Goal: Check status: Check status

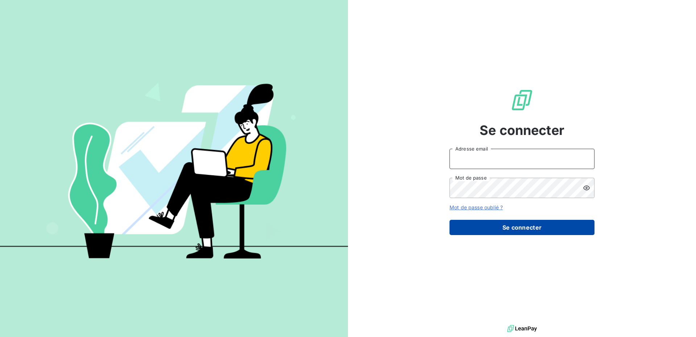
type input "[PERSON_NAME][EMAIL_ADDRESS][PERSON_NAME][DOMAIN_NAME]"
click at [543, 231] on button "Se connecter" at bounding box center [521, 227] width 145 height 15
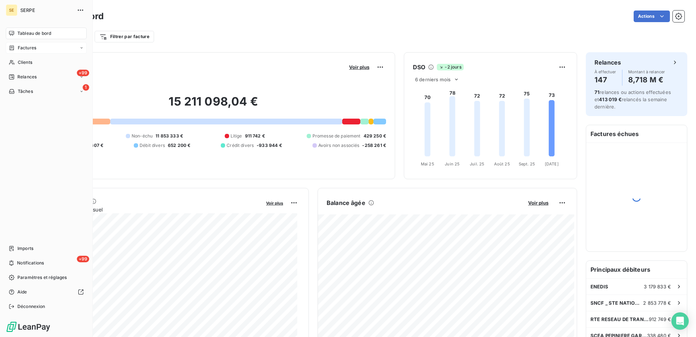
click at [26, 47] on span "Factures" at bounding box center [27, 48] width 18 height 7
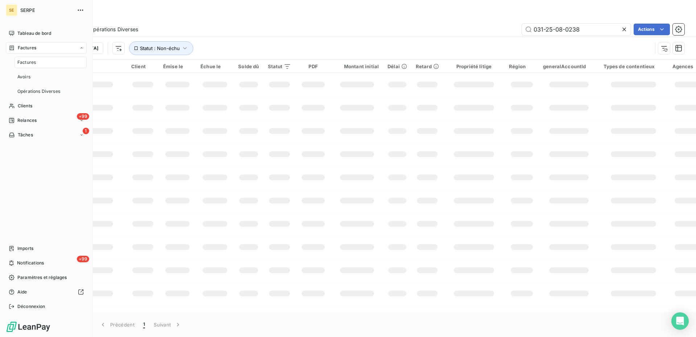
click at [28, 60] on span "Factures" at bounding box center [26, 62] width 18 height 7
click at [28, 63] on span "Factures" at bounding box center [26, 62] width 18 height 7
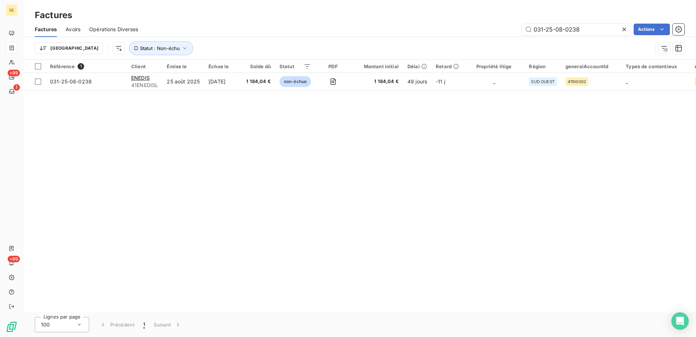
click at [624, 29] on icon at bounding box center [624, 30] width 4 height 4
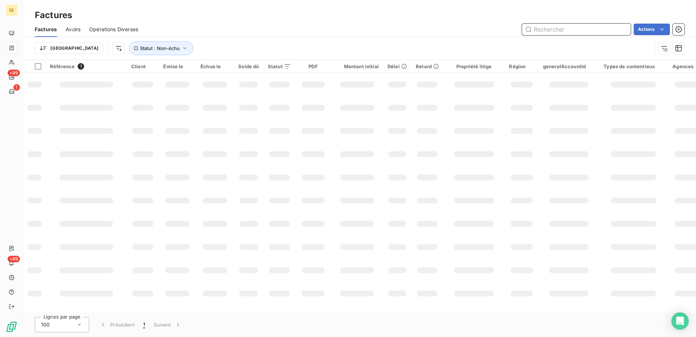
drag, startPoint x: 551, startPoint y: 29, endPoint x: 561, endPoint y: 43, distance: 17.3
click at [551, 29] on input "text" at bounding box center [576, 30] width 109 height 12
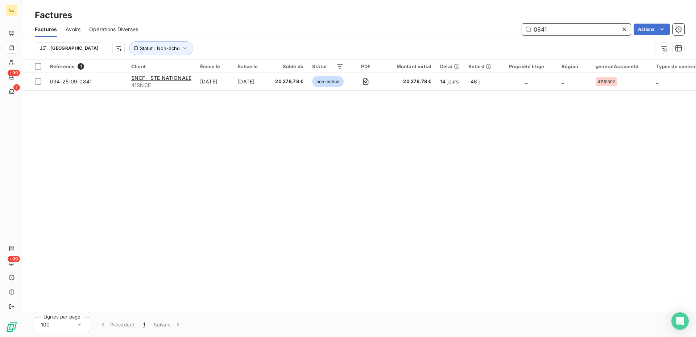
drag, startPoint x: 559, startPoint y: 31, endPoint x: 475, endPoint y: 28, distance: 84.8
click at [475, 26] on div "0841 Actions" at bounding box center [415, 30] width 537 height 12
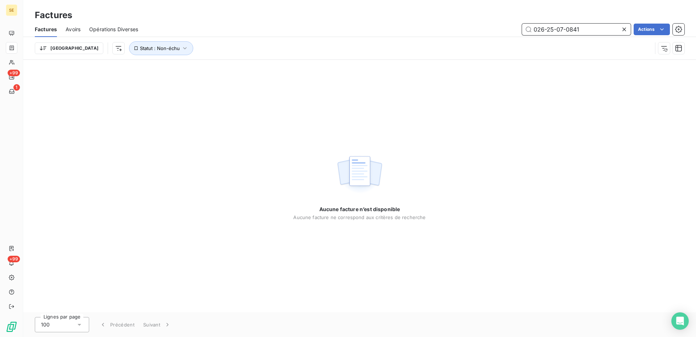
type input "026-25-07-0841"
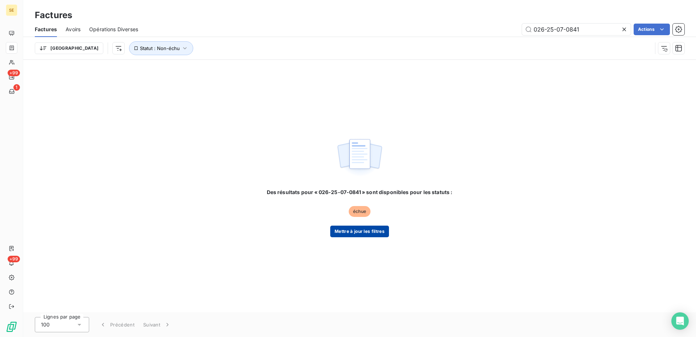
click at [367, 234] on button "Mettre à jour les filtres" at bounding box center [359, 231] width 59 height 12
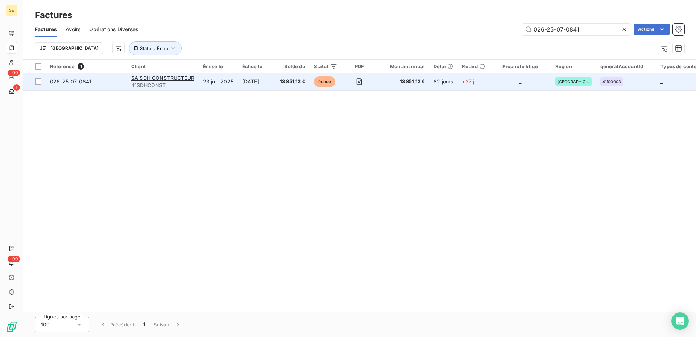
click at [295, 80] on span "13 851,12 €" at bounding box center [292, 81] width 25 height 7
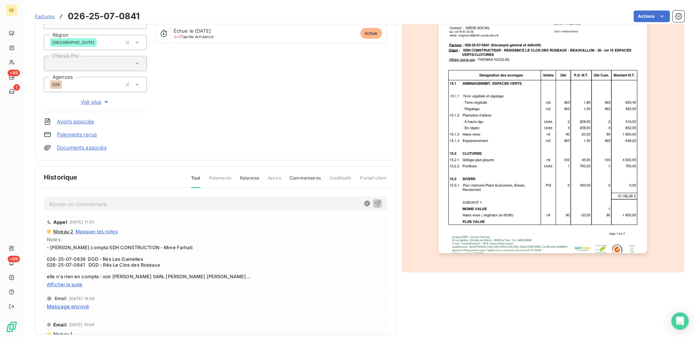
scroll to position [99, 0]
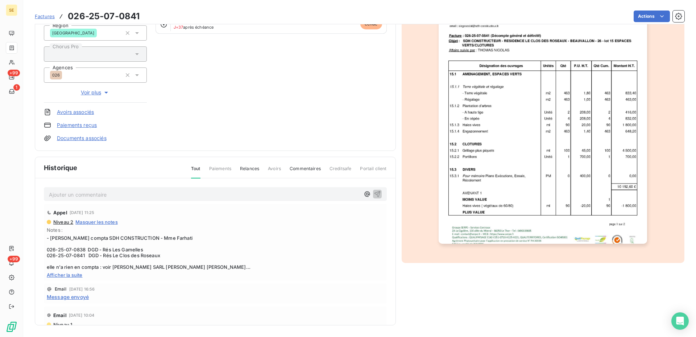
click at [71, 278] on span "Afficher la suite" at bounding box center [215, 275] width 337 height 6
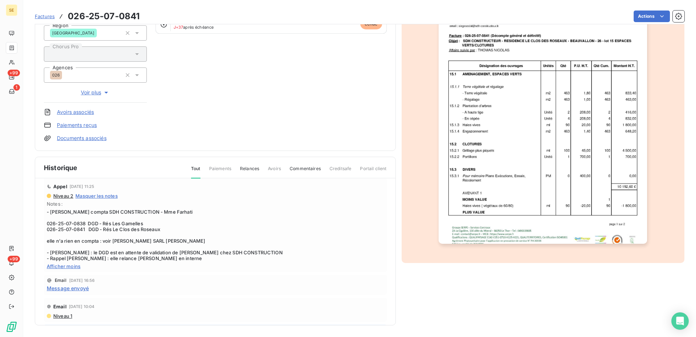
scroll to position [0, 0]
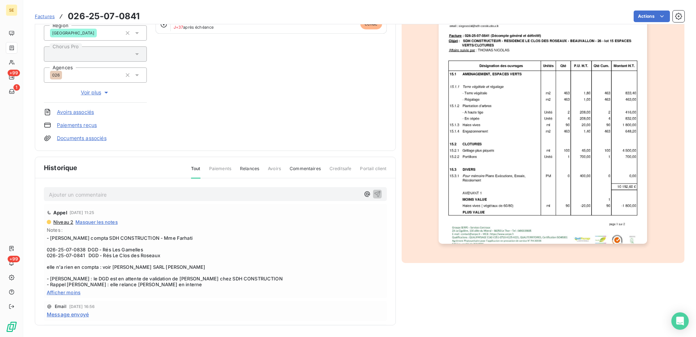
click at [66, 291] on span "Afficher moins" at bounding box center [215, 292] width 337 height 6
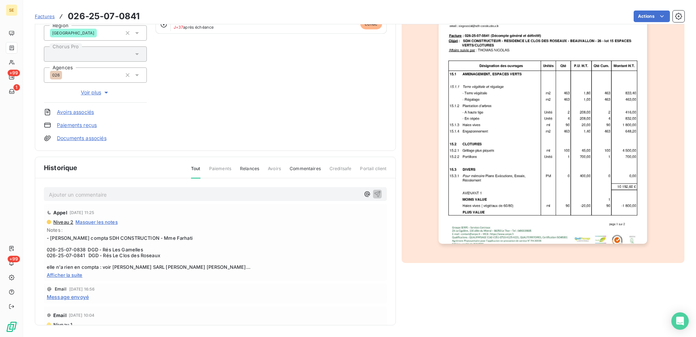
click at [65, 278] on span "Afficher la suite" at bounding box center [215, 275] width 337 height 6
